Goal: Task Accomplishment & Management: Complete application form

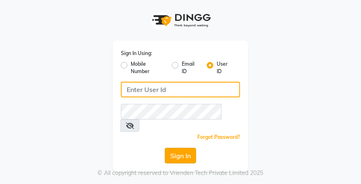
type input "desiresalon"
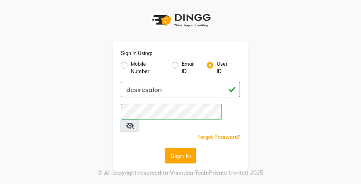
click at [182, 148] on button "Sign In" at bounding box center [180, 156] width 31 height 16
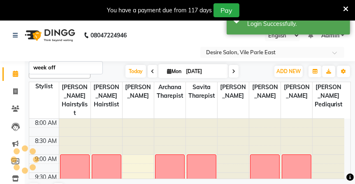
select select "en"
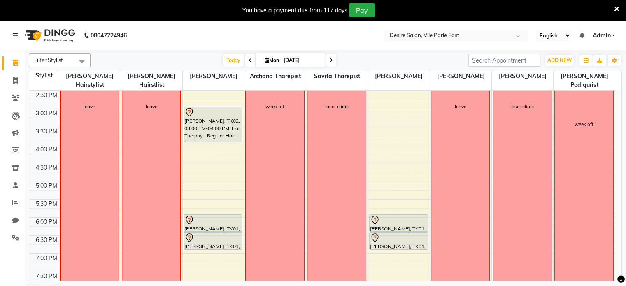
scroll to position [236, 0]
click at [328, 57] on span at bounding box center [331, 60] width 10 height 13
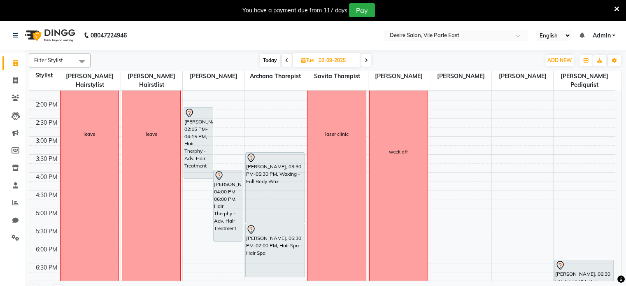
scroll to position [210, 0]
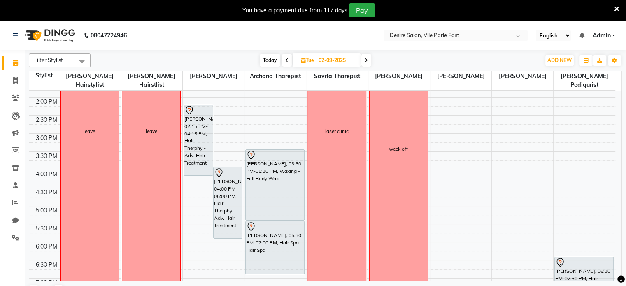
click at [361, 61] on icon at bounding box center [365, 60] width 3 height 5
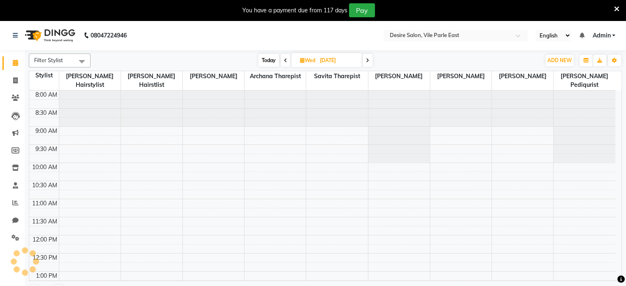
scroll to position [72, 0]
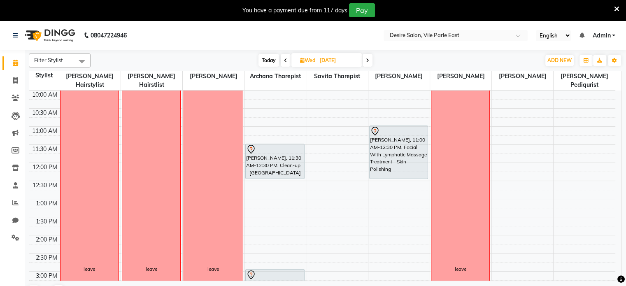
click at [266, 59] on span "Today" at bounding box center [268, 60] width 21 height 13
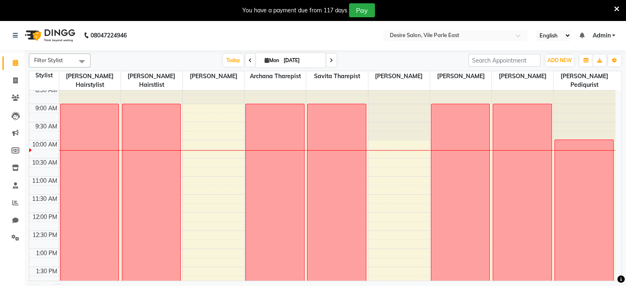
scroll to position [24, 0]
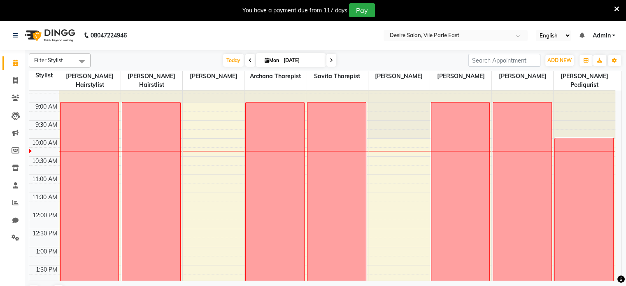
click at [328, 60] on span at bounding box center [331, 60] width 10 height 13
type input "02-09-2025"
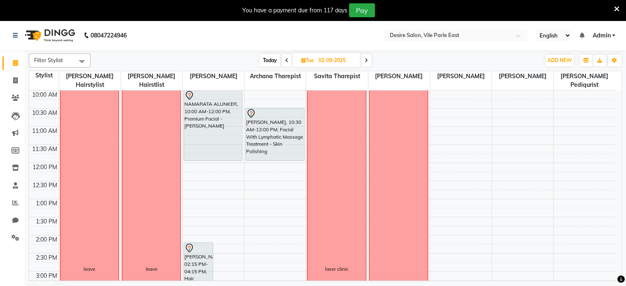
click at [328, 60] on input "02-09-2025" at bounding box center [336, 60] width 41 height 12
select select "9"
select select "2025"
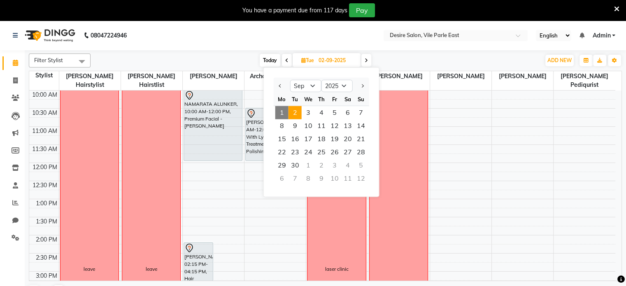
click at [328, 60] on input "02-09-2025" at bounding box center [336, 60] width 41 height 12
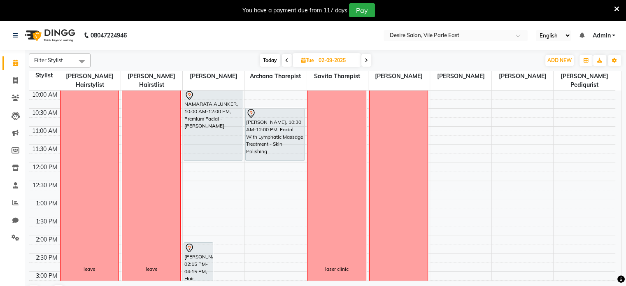
click at [328, 60] on input "02-09-2025" at bounding box center [336, 60] width 41 height 12
select select "9"
select select "2025"
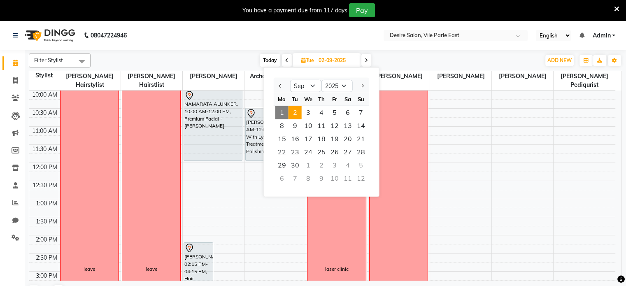
click at [361, 60] on icon at bounding box center [365, 60] width 3 height 5
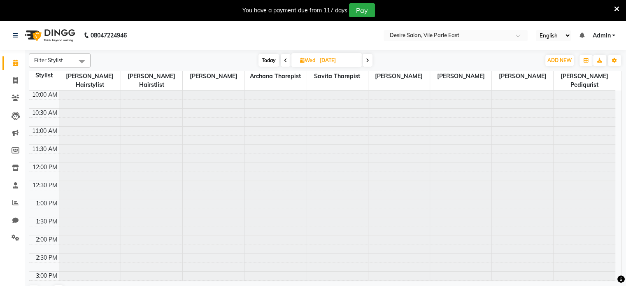
scroll to position [72, 0]
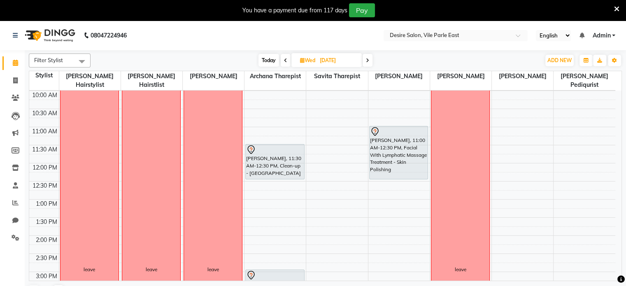
click at [361, 60] on icon at bounding box center [367, 60] width 3 height 5
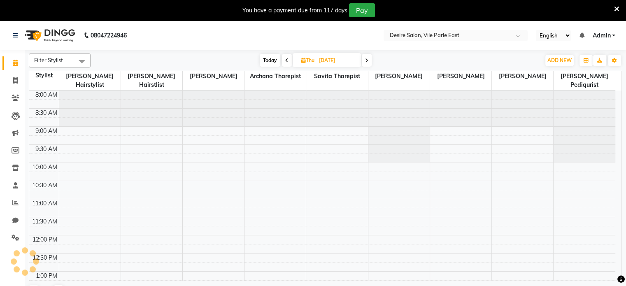
scroll to position [72, 0]
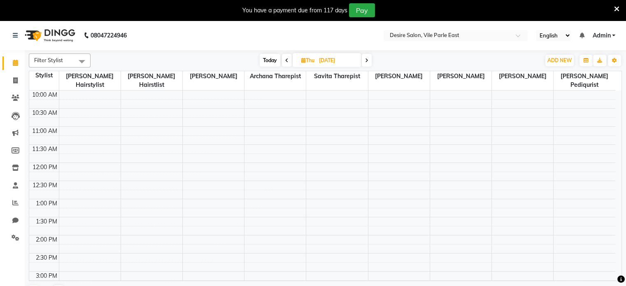
click at [361, 60] on icon at bounding box center [366, 60] width 3 height 5
click at [361, 60] on icon at bounding box center [365, 60] width 3 height 5
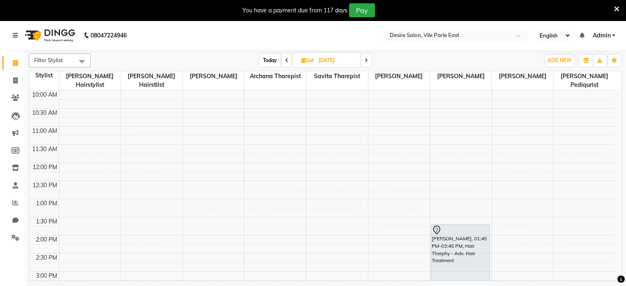
click at [361, 60] on icon at bounding box center [365, 60] width 3 height 5
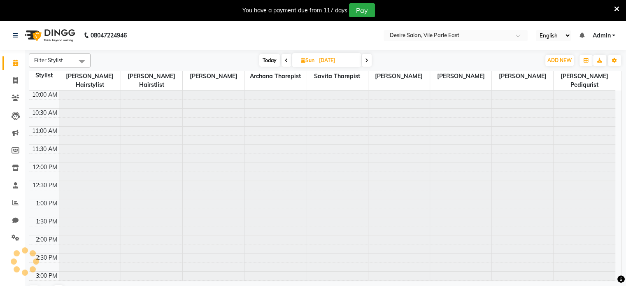
scroll to position [72, 0]
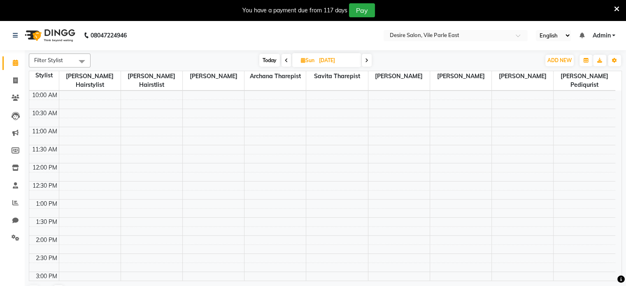
click at [272, 62] on span "Today" at bounding box center [269, 60] width 21 height 13
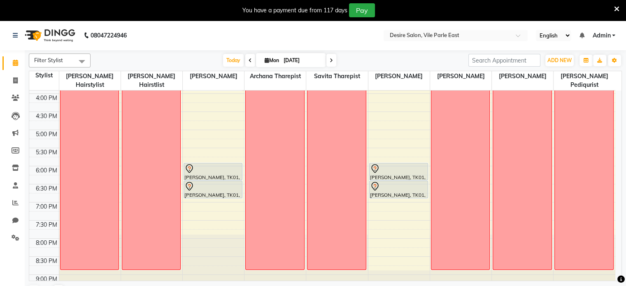
scroll to position [286, 0]
click at [331, 60] on icon at bounding box center [330, 60] width 3 height 5
type input "02-09-2025"
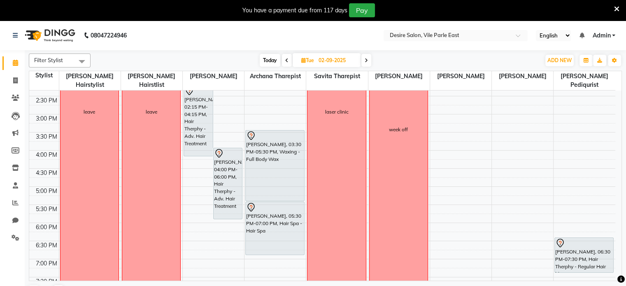
scroll to position [230, 0]
click at [361, 184] on div "8:00 AM 8:30 AM 9:00 AM 9:30 AM 10:00 AM 10:30 AM 11:00 AM 11:30 AM 12:00 PM 12…" at bounding box center [322, 113] width 586 height 506
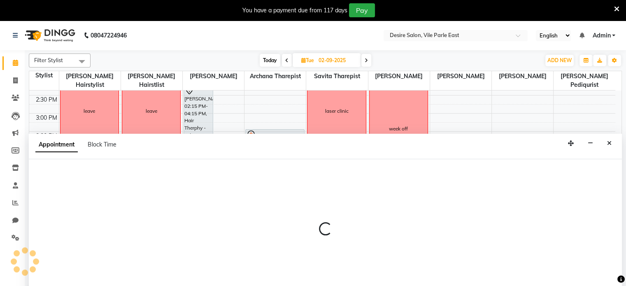
select select "75802"
select select "1110"
select select "tentative"
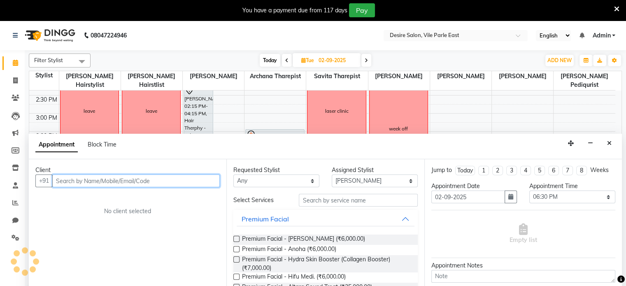
scroll to position [21, 0]
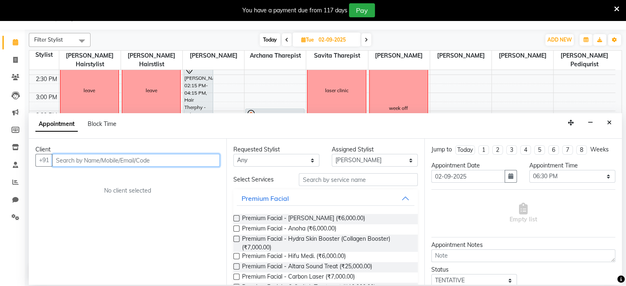
click at [75, 162] on input "text" at bounding box center [135, 160] width 167 height 13
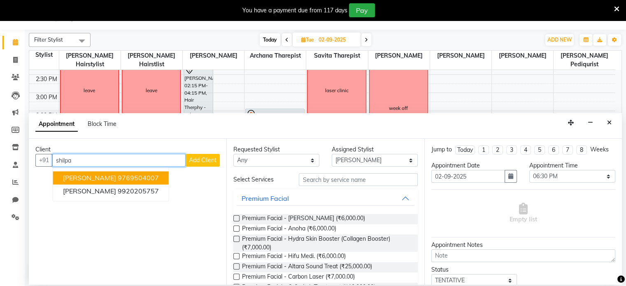
click at [80, 181] on span "[PERSON_NAME]" at bounding box center [89, 178] width 53 height 8
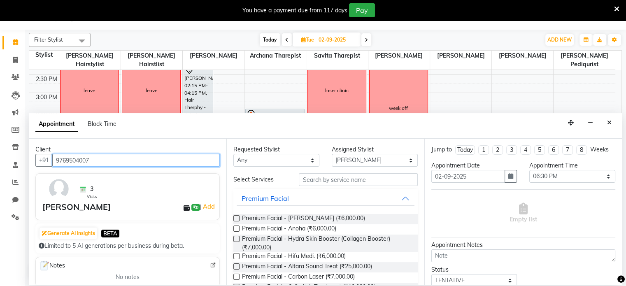
type input "9769504007"
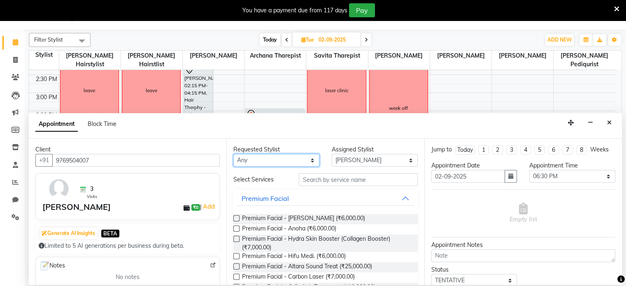
click at [244, 159] on select "Any [PERSON_NAME] [PERSON_NAME] Pediqurist [PERSON_NAME] desire salon [PERSON_N…" at bounding box center [276, 160] width 86 height 13
select select "75802"
click at [233, 154] on select "Any [PERSON_NAME] [PERSON_NAME] Pediqurist [PERSON_NAME] desire salon [PERSON_N…" at bounding box center [276, 160] width 86 height 13
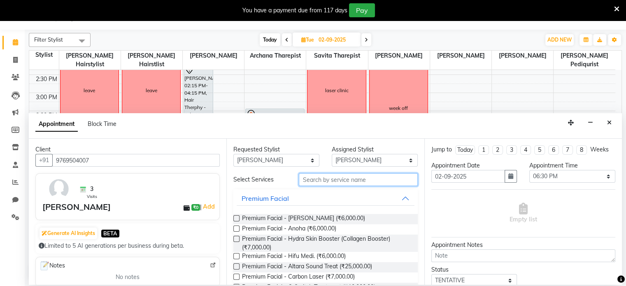
click at [313, 181] on input "text" at bounding box center [358, 179] width 118 height 13
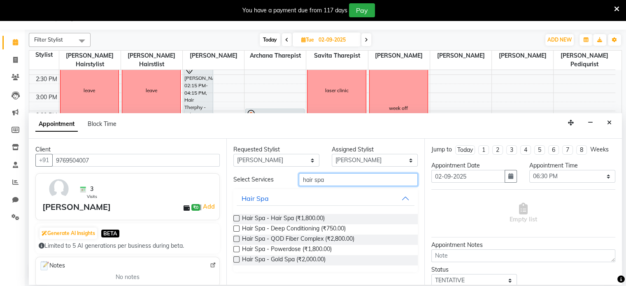
type input "hair spa"
click at [237, 184] on label at bounding box center [236, 218] width 6 height 6
click at [237, 184] on input "checkbox" at bounding box center [235, 218] width 5 height 5
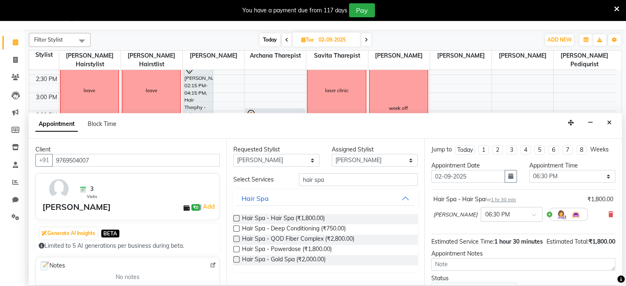
click at [235, 184] on label at bounding box center [236, 218] width 6 height 6
click at [235, 184] on input "checkbox" at bounding box center [235, 218] width 5 height 5
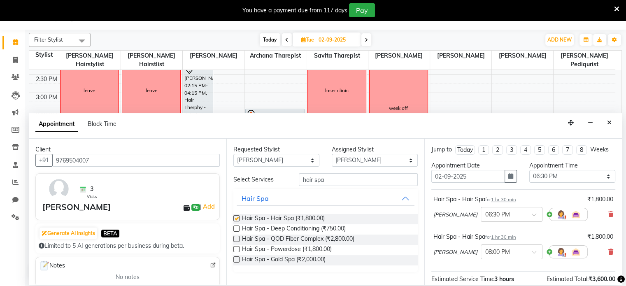
checkbox input "false"
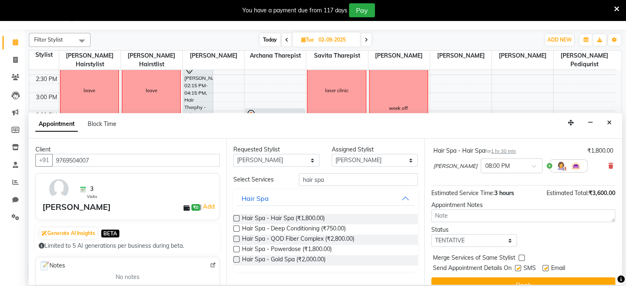
scroll to position [93, 0]
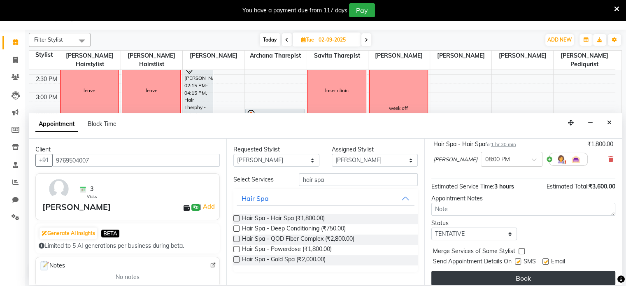
click at [361, 184] on button "Book" at bounding box center [523, 278] width 184 height 15
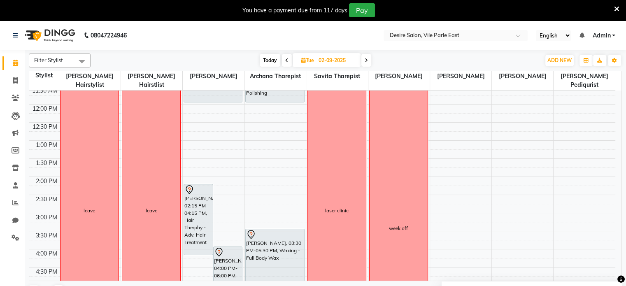
scroll to position [303, 0]
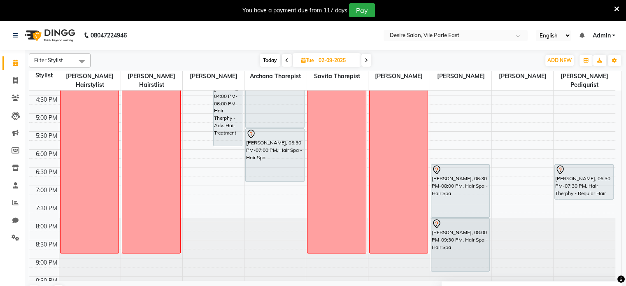
click at [285, 61] on icon at bounding box center [286, 60] width 3 height 5
type input "[DATE]"
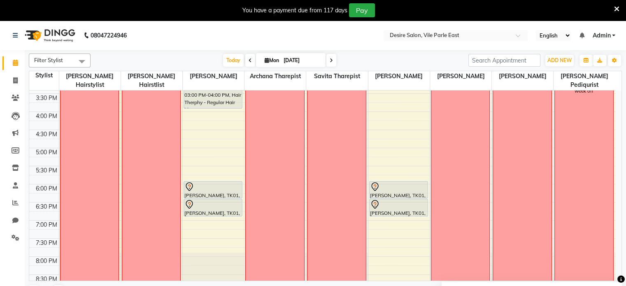
scroll to position [270, 0]
click at [189, 137] on div "8:00 AM 8:30 AM 9:00 AM 9:30 AM 10:00 AM 10:30 AM 11:00 AM 11:30 AM 12:00 PM 12…" at bounding box center [322, 74] width 586 height 506
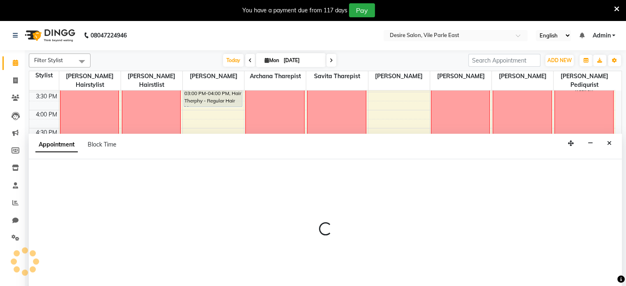
select select "74553"
select select "tentative"
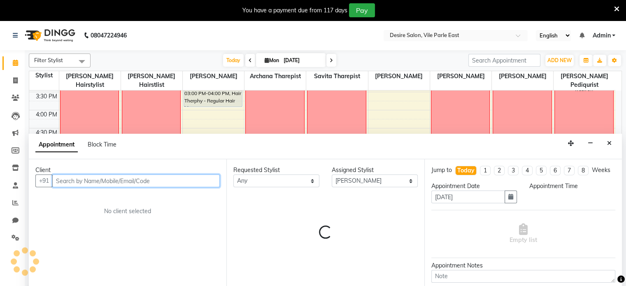
scroll to position [21, 0]
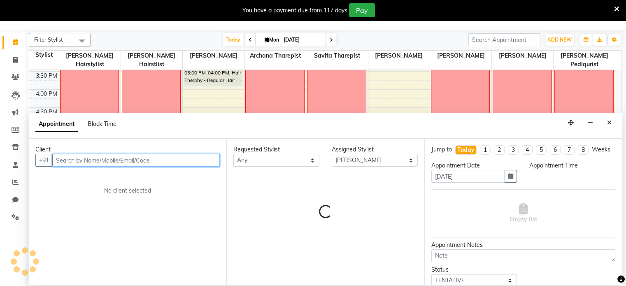
select select "1020"
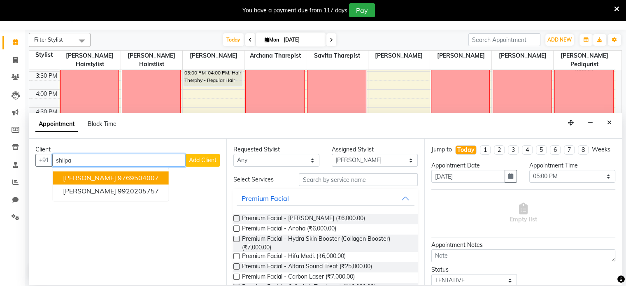
click at [98, 176] on span "[PERSON_NAME]" at bounding box center [89, 178] width 53 height 8
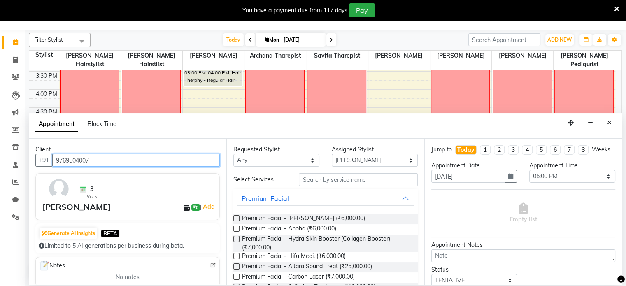
type input "9769504007"
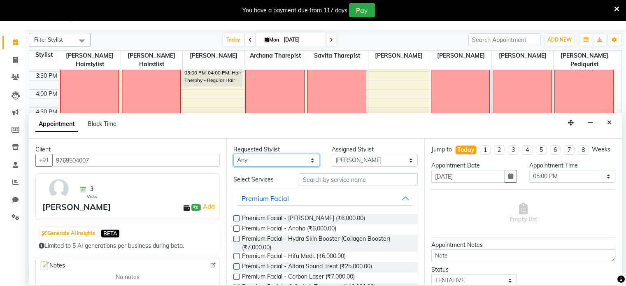
click at [261, 162] on select "Any [PERSON_NAME] [PERSON_NAME] Pediqurist [PERSON_NAME] desire salon [PERSON_N…" at bounding box center [276, 160] width 86 height 13
select select "74553"
click at [233, 154] on select "Any [PERSON_NAME] [PERSON_NAME] Pediqurist [PERSON_NAME] desire salon [PERSON_N…" at bounding box center [276, 160] width 86 height 13
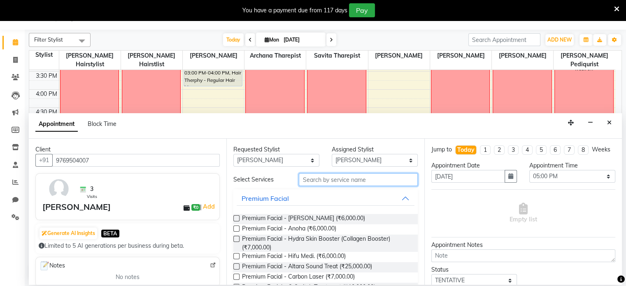
click at [313, 183] on input "text" at bounding box center [358, 179] width 118 height 13
type input "facial"
click at [236, 184] on label at bounding box center [236, 218] width 6 height 6
click at [236, 184] on input "checkbox" at bounding box center [235, 218] width 5 height 5
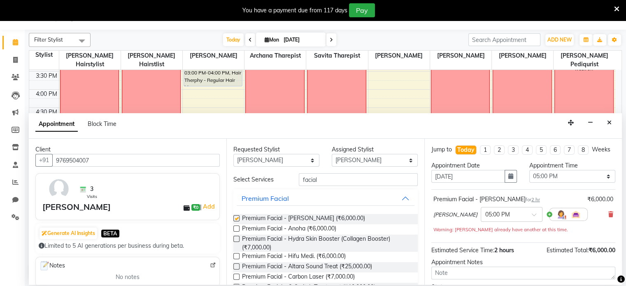
checkbox input "false"
drag, startPoint x: 621, startPoint y: 223, endPoint x: 613, endPoint y: 227, distance: 9.2
click at [361, 184] on div "Jump to [DATE] 1 2 3 4 5 6 7 8 Weeks Appointment Date [DATE] Appointment Time S…" at bounding box center [522, 212] width 197 height 146
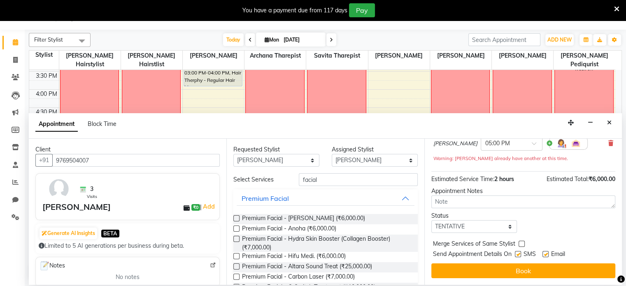
scroll to position [79, 0]
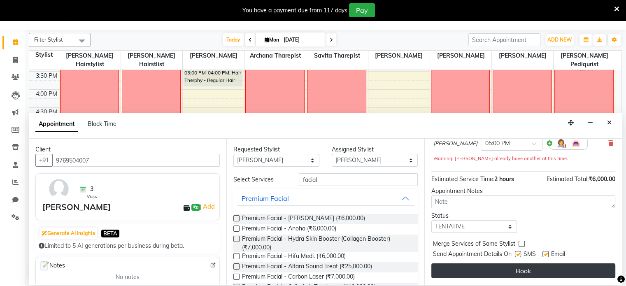
click at [361, 184] on button "Book" at bounding box center [523, 270] width 184 height 15
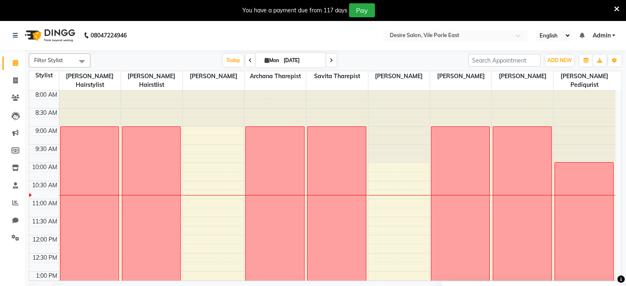
scroll to position [174, 0]
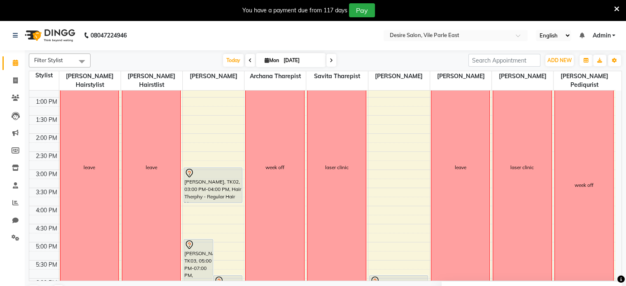
click at [331, 59] on icon at bounding box center [330, 60] width 3 height 5
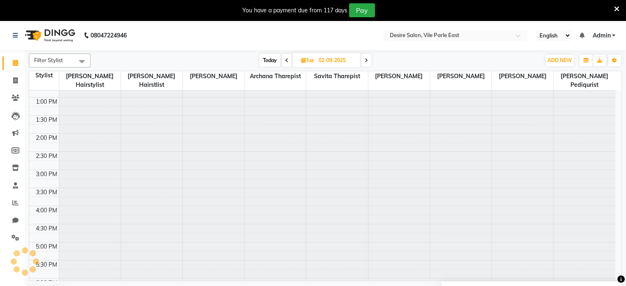
scroll to position [72, 0]
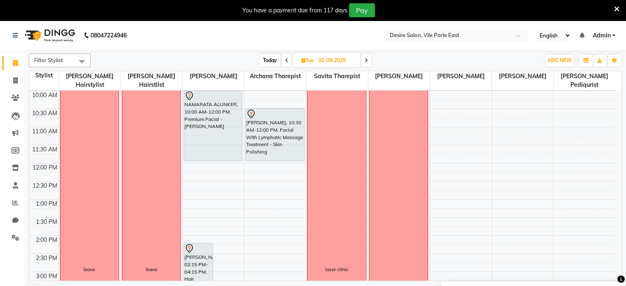
click at [288, 60] on span at bounding box center [287, 60] width 10 height 13
type input "[DATE]"
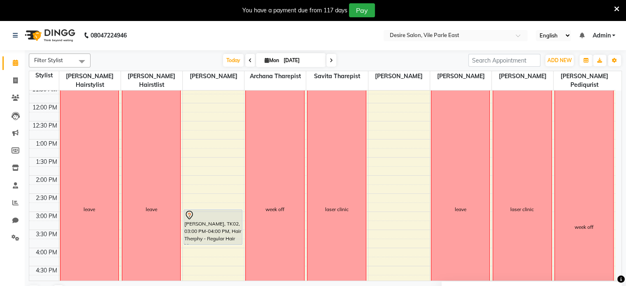
scroll to position [130, 0]
click at [361, 143] on div "8:00 AM 8:30 AM 9:00 AM 9:30 AM 10:00 AM 10:30 AM 11:00 AM 11:30 AM 12:00 PM 12…" at bounding box center [325, 185] width 592 height 190
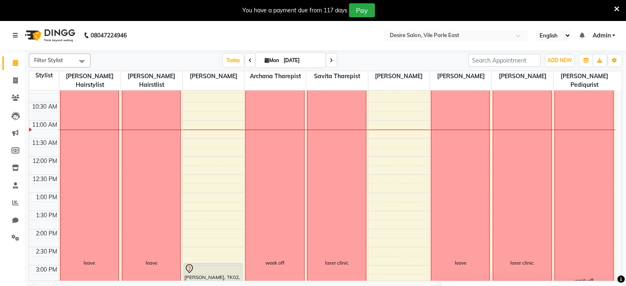
scroll to position [61, 0]
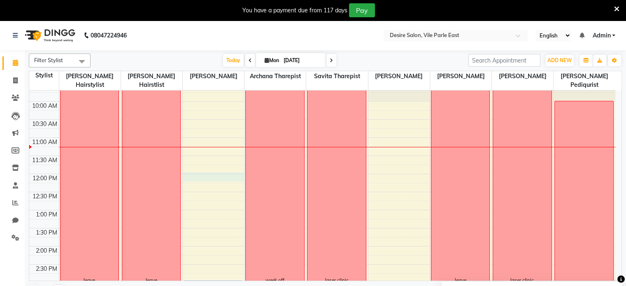
click at [186, 167] on div "8:00 AM 8:30 AM 9:00 AM 9:30 AM 10:00 AM 10:30 AM 11:00 AM 11:30 AM 12:00 PM 12…" at bounding box center [322, 282] width 586 height 506
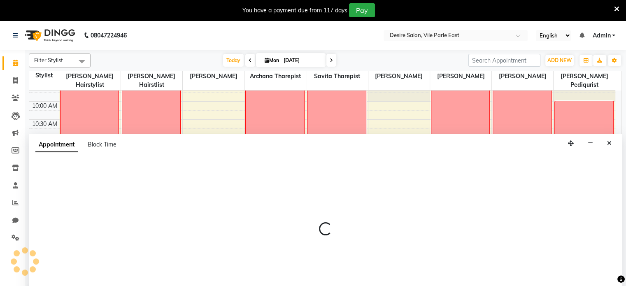
select select "74553"
select select "tentative"
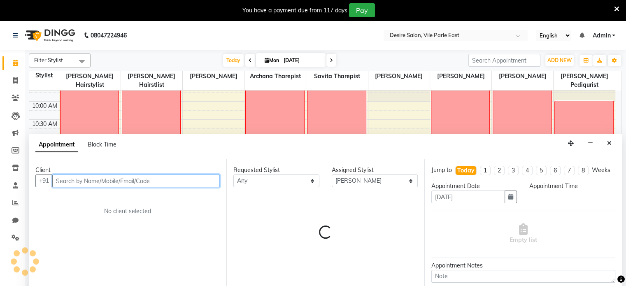
scroll to position [21, 0]
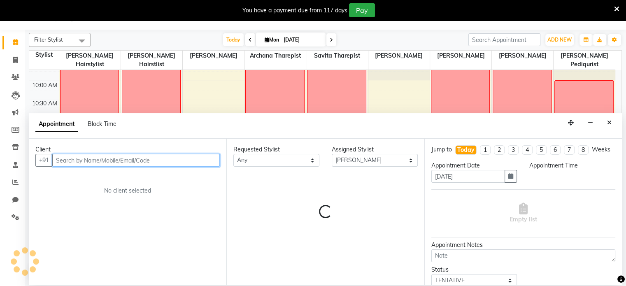
select select "720"
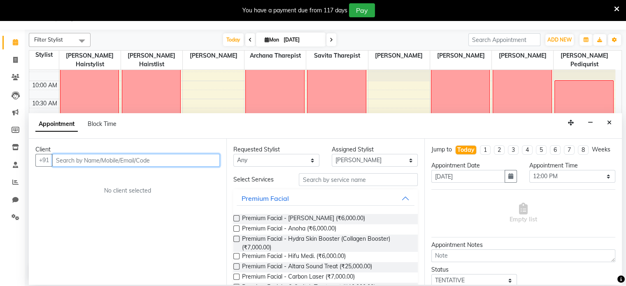
click at [61, 156] on input "text" at bounding box center [135, 160] width 167 height 13
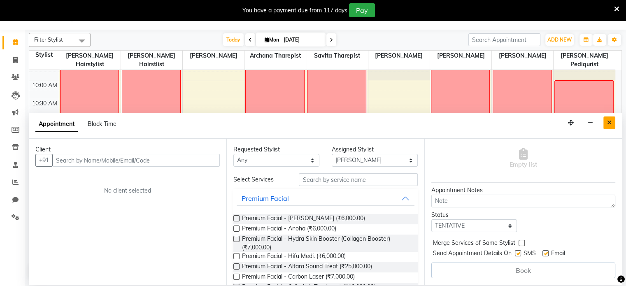
click at [361, 122] on icon "Close" at bounding box center [609, 123] width 5 height 6
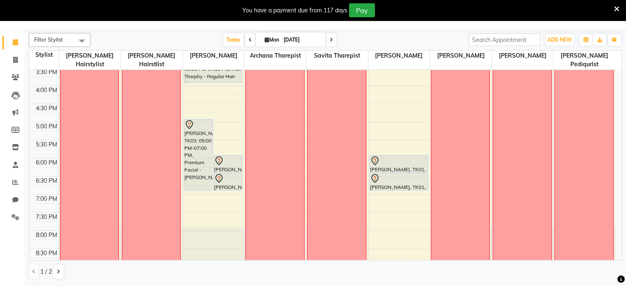
scroll to position [276, 0]
